Goal: Check status: Check status

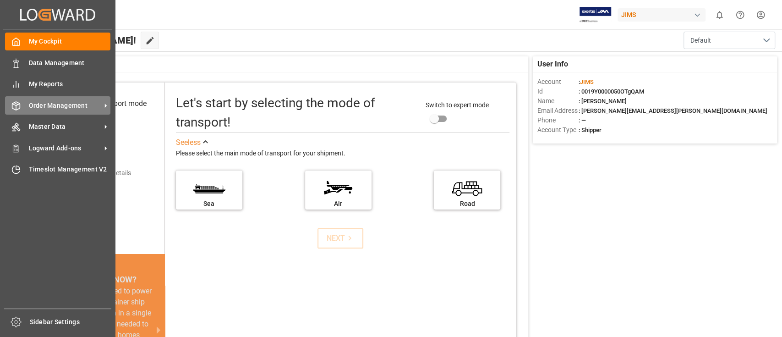
click at [56, 104] on span "Order Management" at bounding box center [65, 106] width 72 height 10
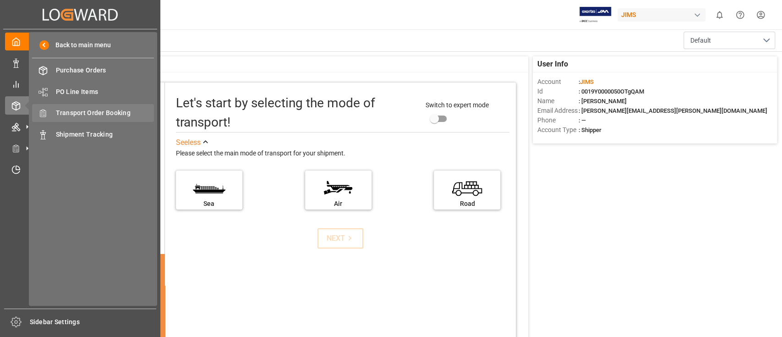
click at [117, 110] on span "Transport Order Booking" at bounding box center [105, 113] width 98 height 10
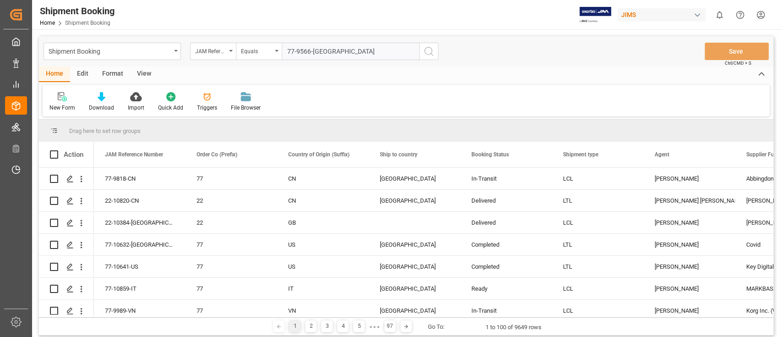
type input "77-9566-[GEOGRAPHIC_DATA]"
click at [432, 52] on icon "search button" at bounding box center [428, 51] width 11 height 11
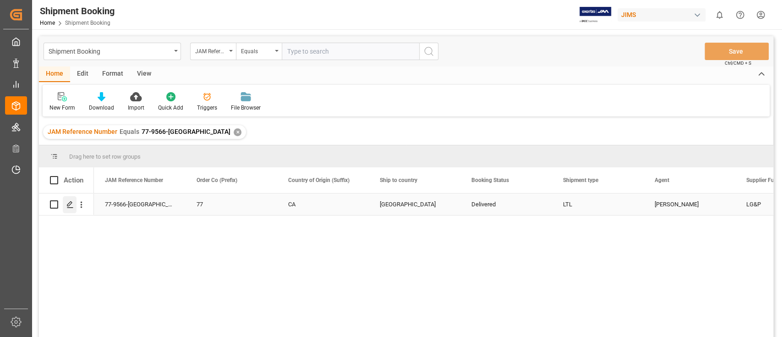
click at [70, 206] on icon "Press SPACE to select this row." at bounding box center [69, 204] width 7 height 7
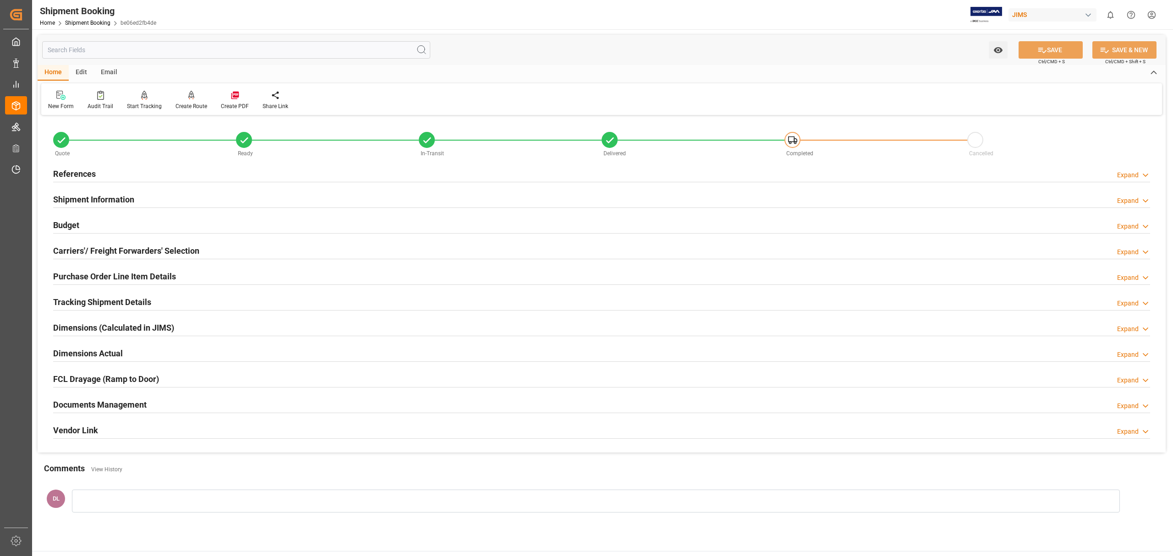
click at [175, 336] on div "Documents Management Expand" at bounding box center [601, 403] width 1097 height 17
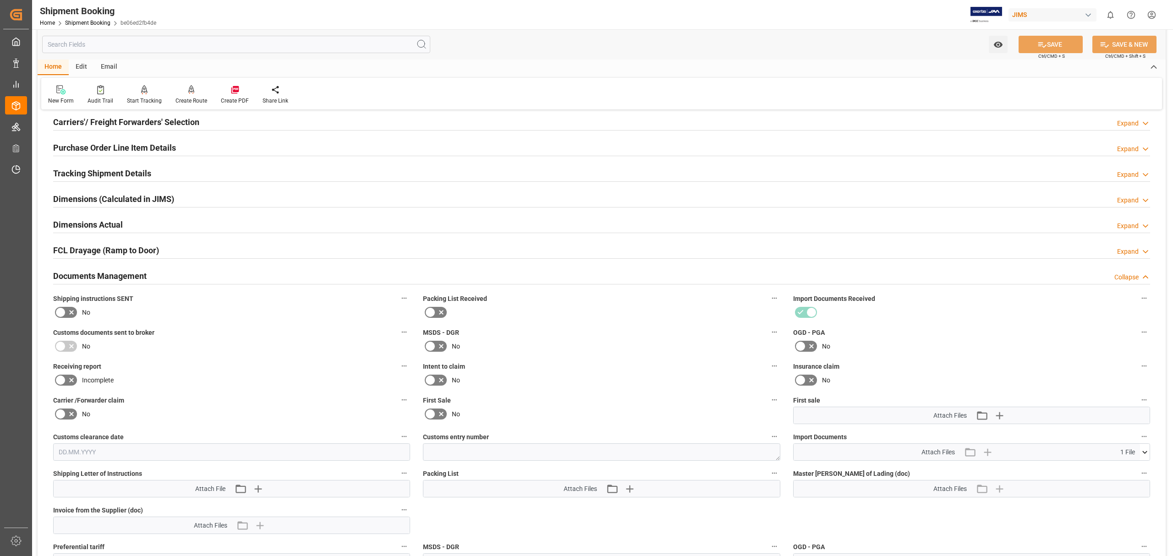
scroll to position [244, 0]
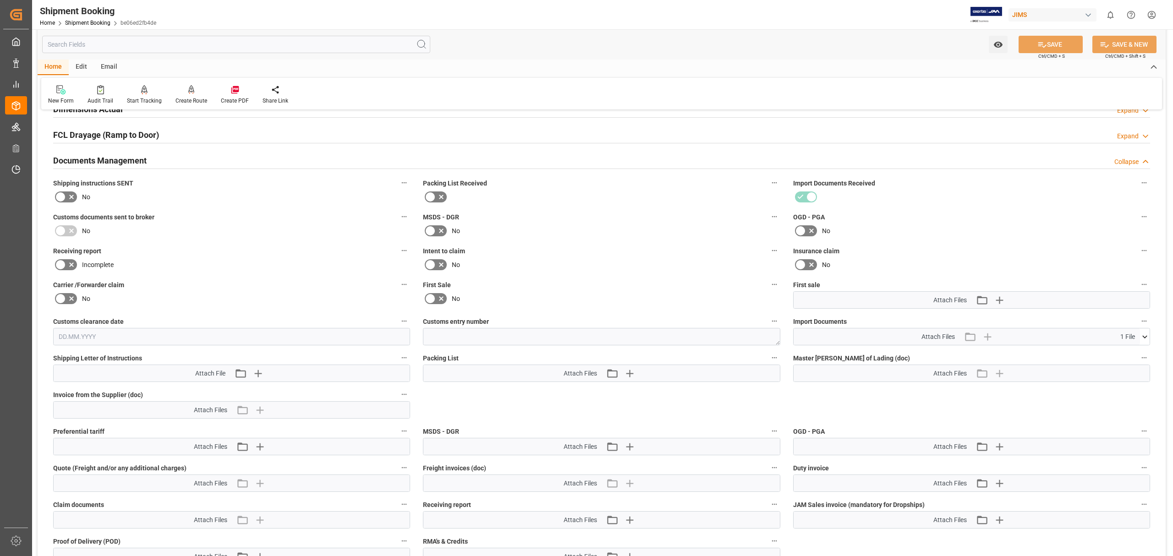
click at [781, 334] on icon at bounding box center [1145, 337] width 10 height 10
click at [781, 336] on icon at bounding box center [1120, 354] width 10 height 10
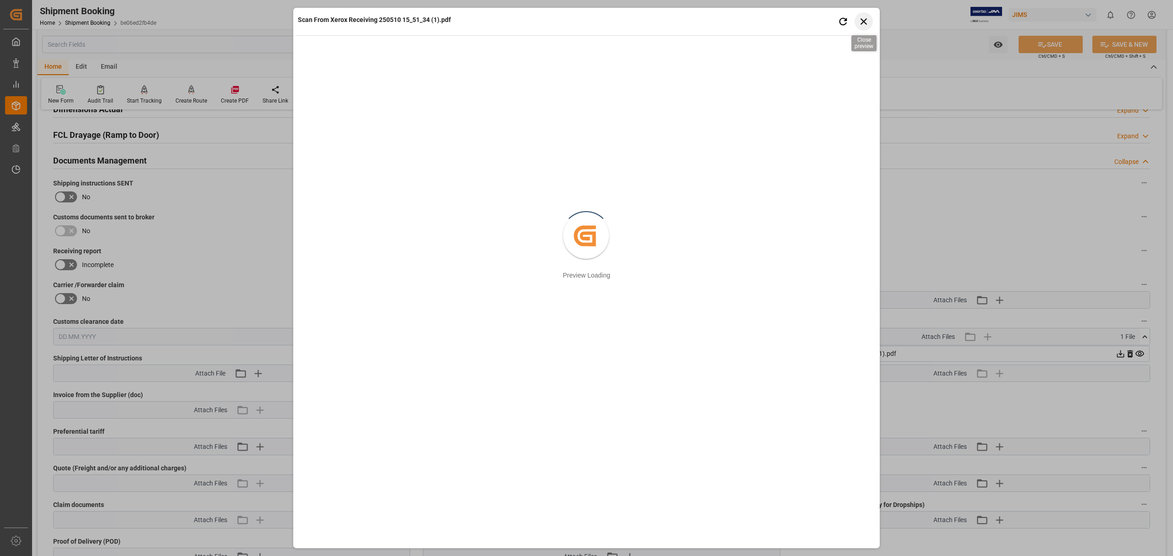
click at [781, 20] on icon "button" at bounding box center [863, 21] width 6 height 6
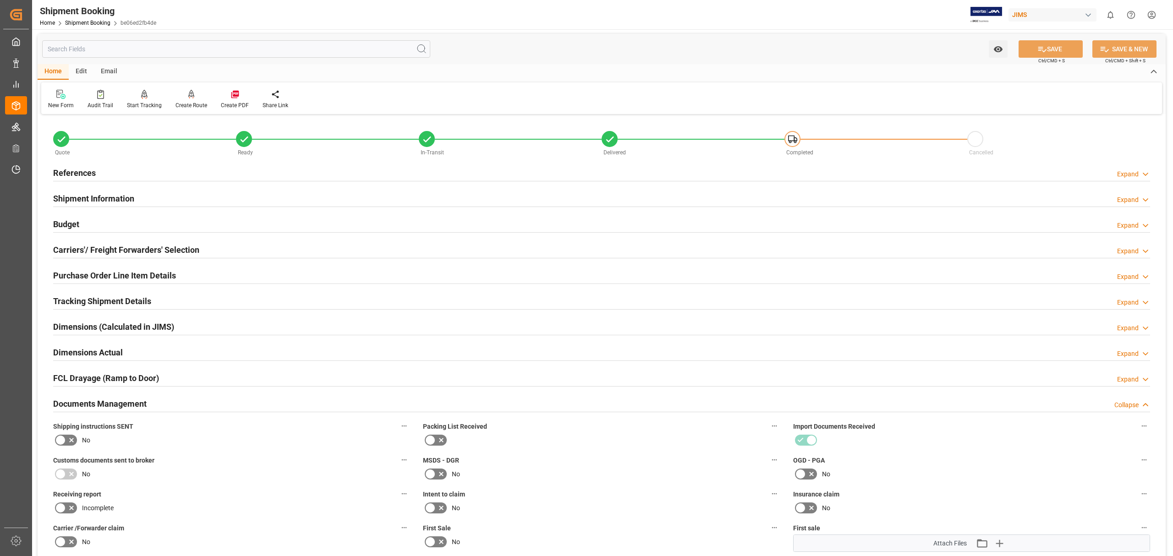
scroll to position [0, 0]
